Goal: Task Accomplishment & Management: Manage account settings

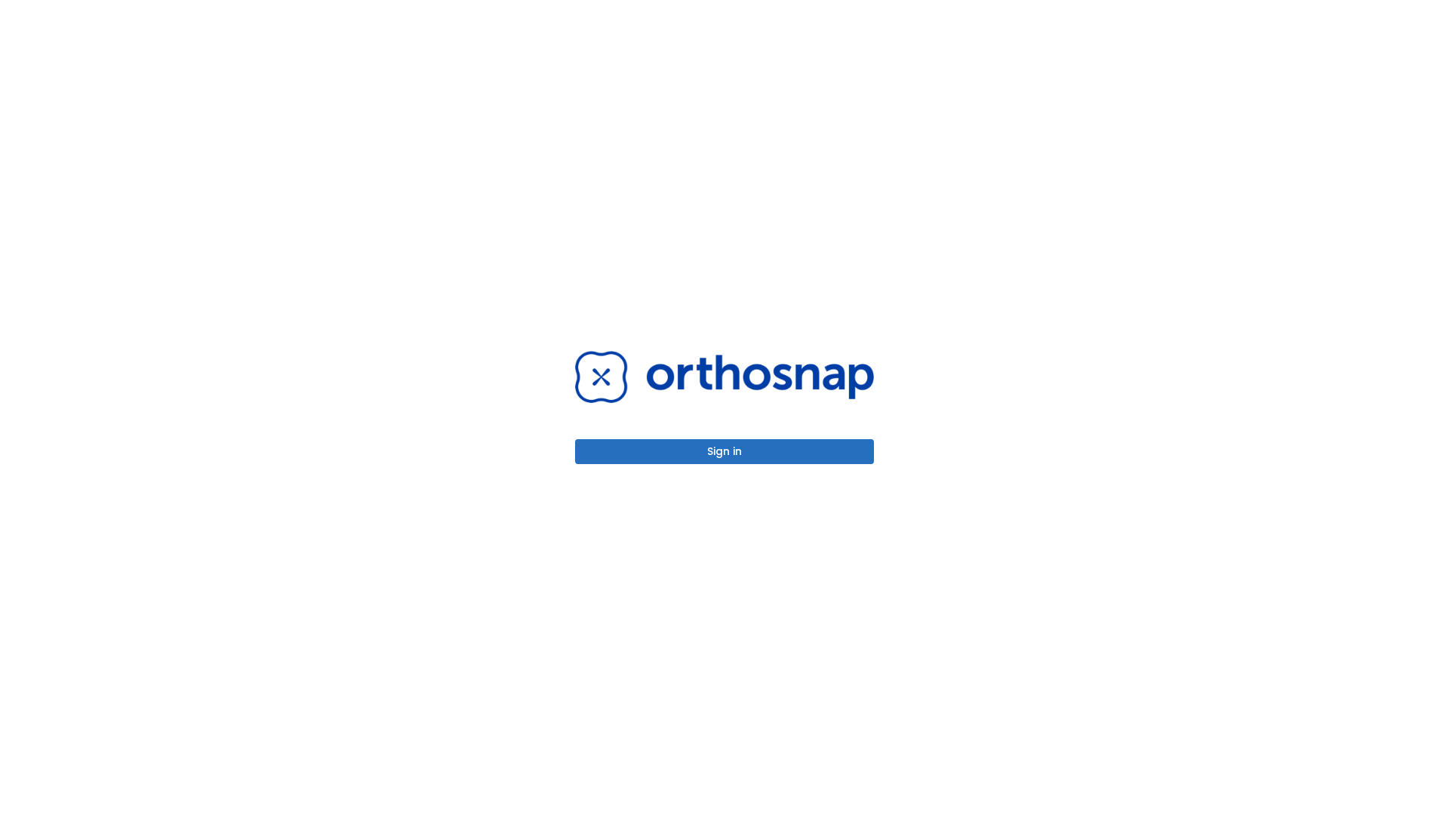
click at [724, 451] on button "Sign in" at bounding box center [724, 451] width 299 height 25
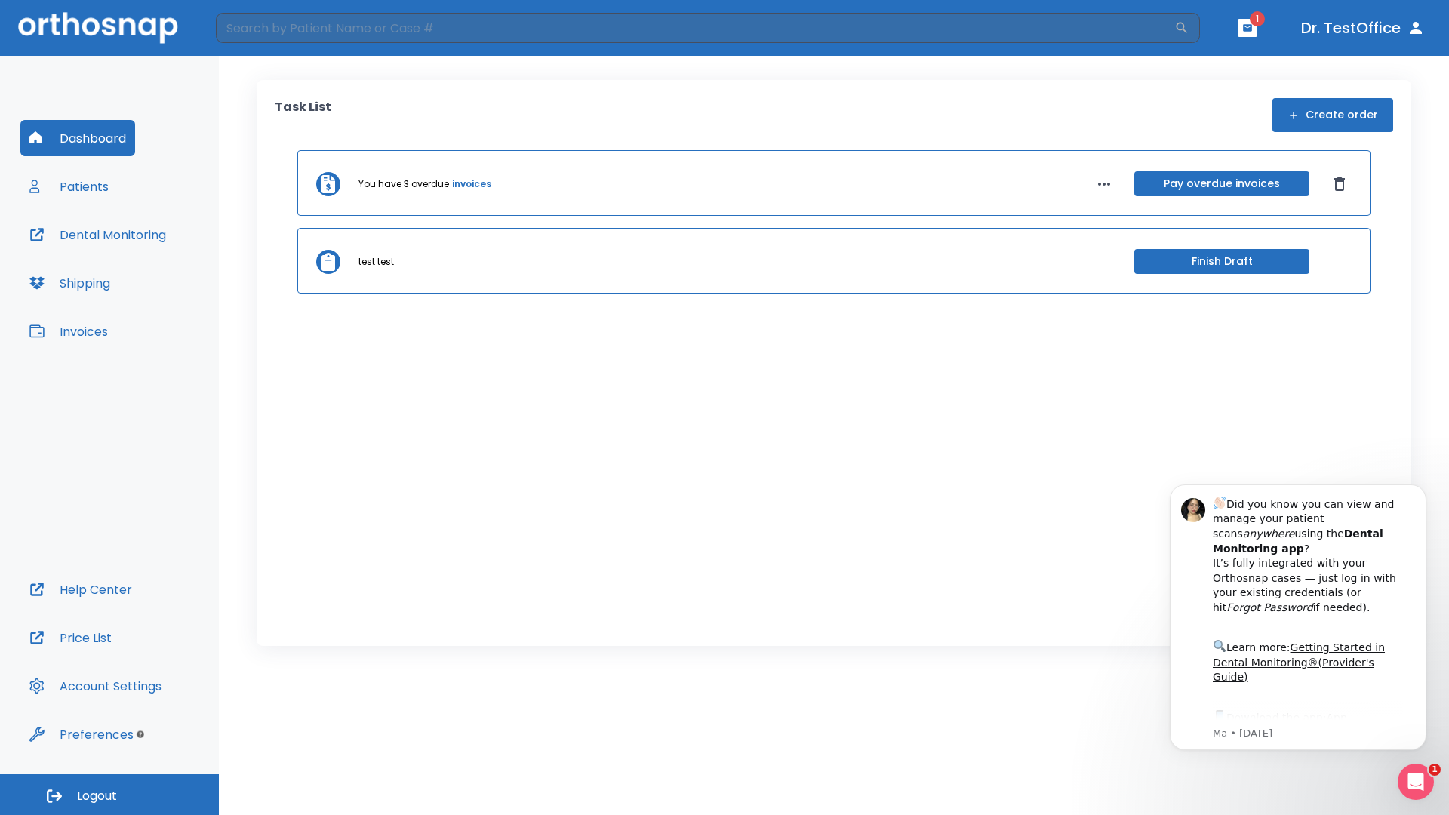
click at [109, 795] on span "Logout" at bounding box center [97, 796] width 40 height 17
